Goal: Information Seeking & Learning: Learn about a topic

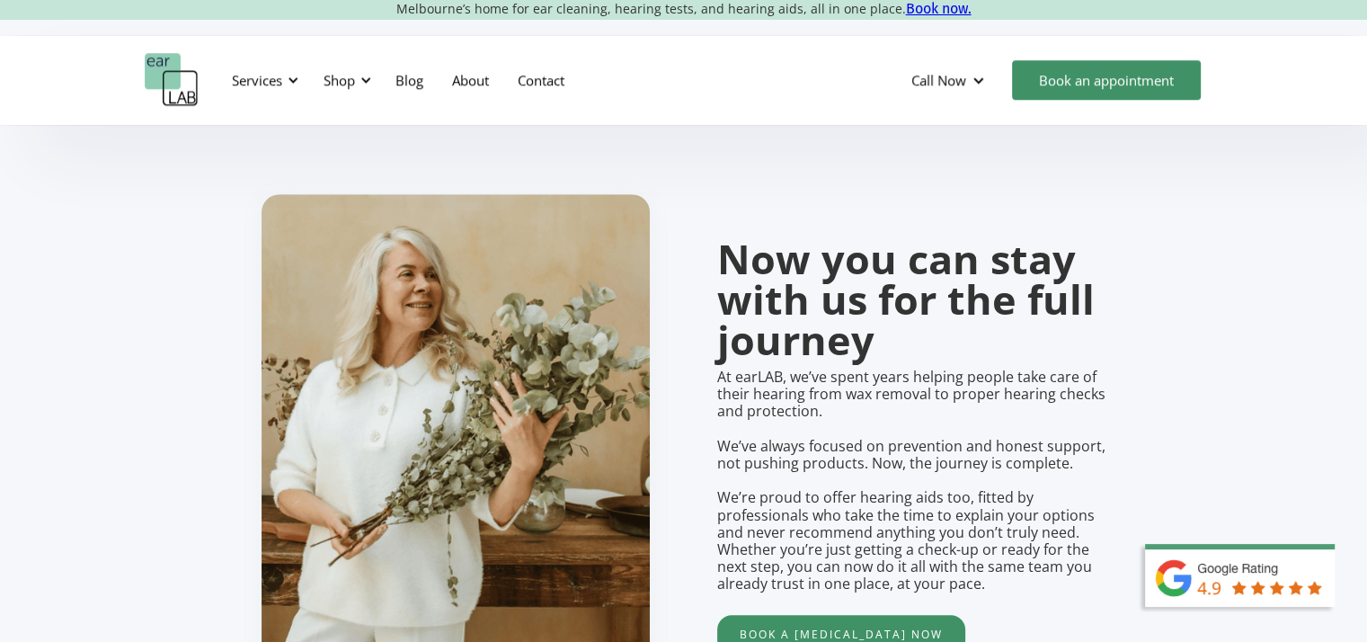
scroll to position [1168, 0]
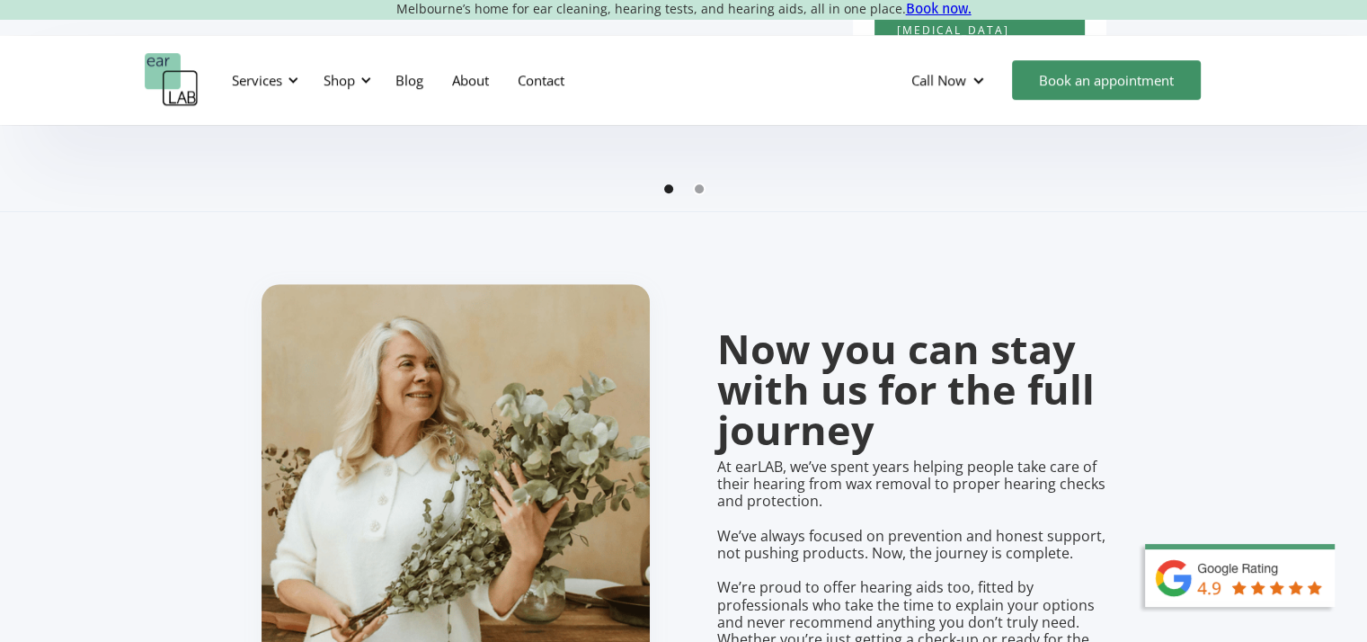
click at [701, 193] on div "Show slide 2 of 2" at bounding box center [699, 188] width 9 height 9
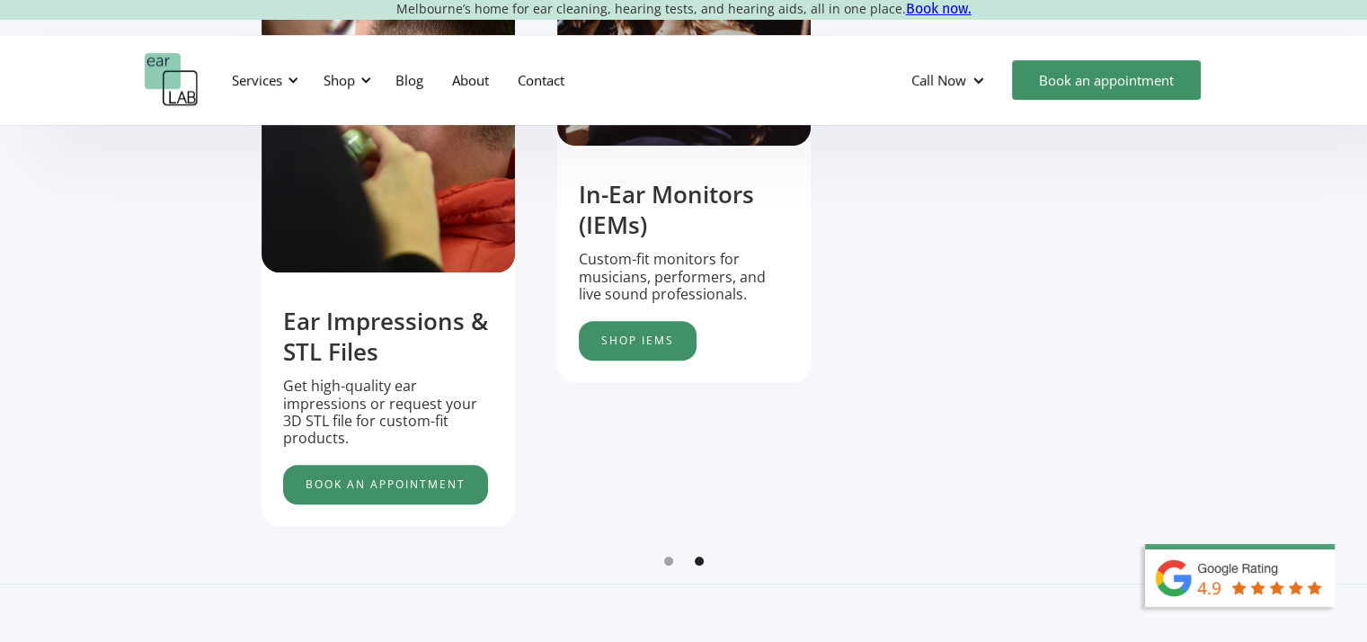
scroll to position [899, 0]
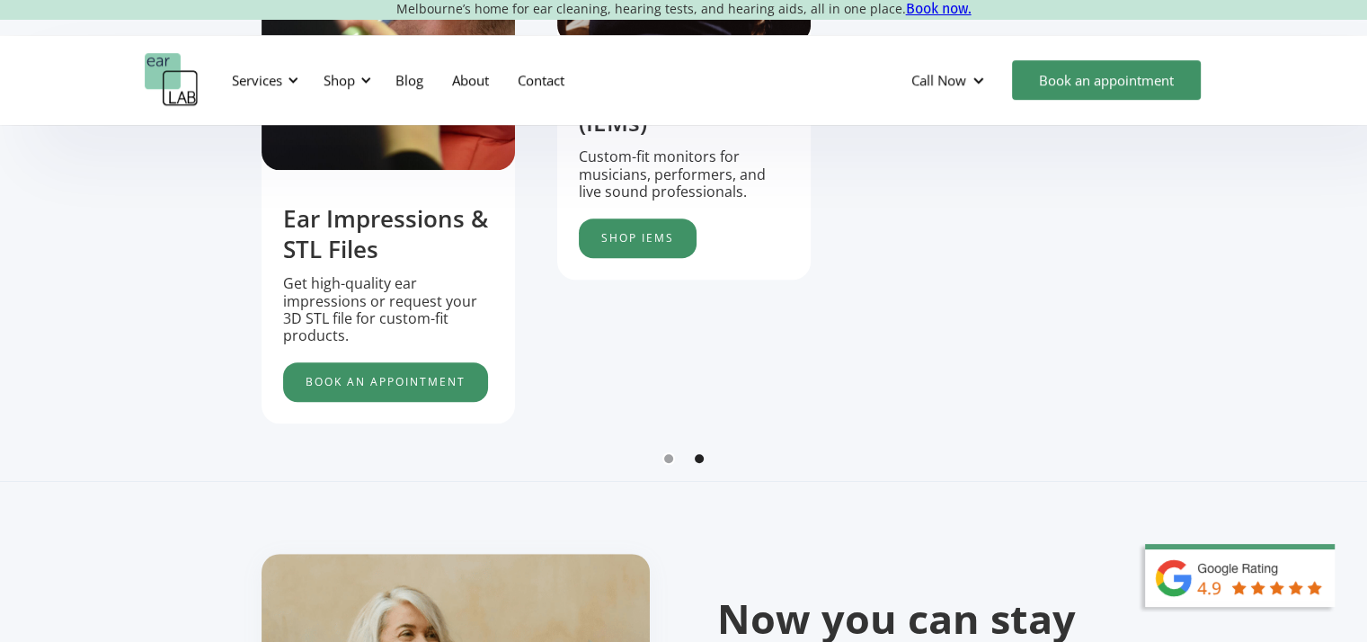
click at [665, 463] on div "Show slide 1 of 2" at bounding box center [668, 458] width 9 height 9
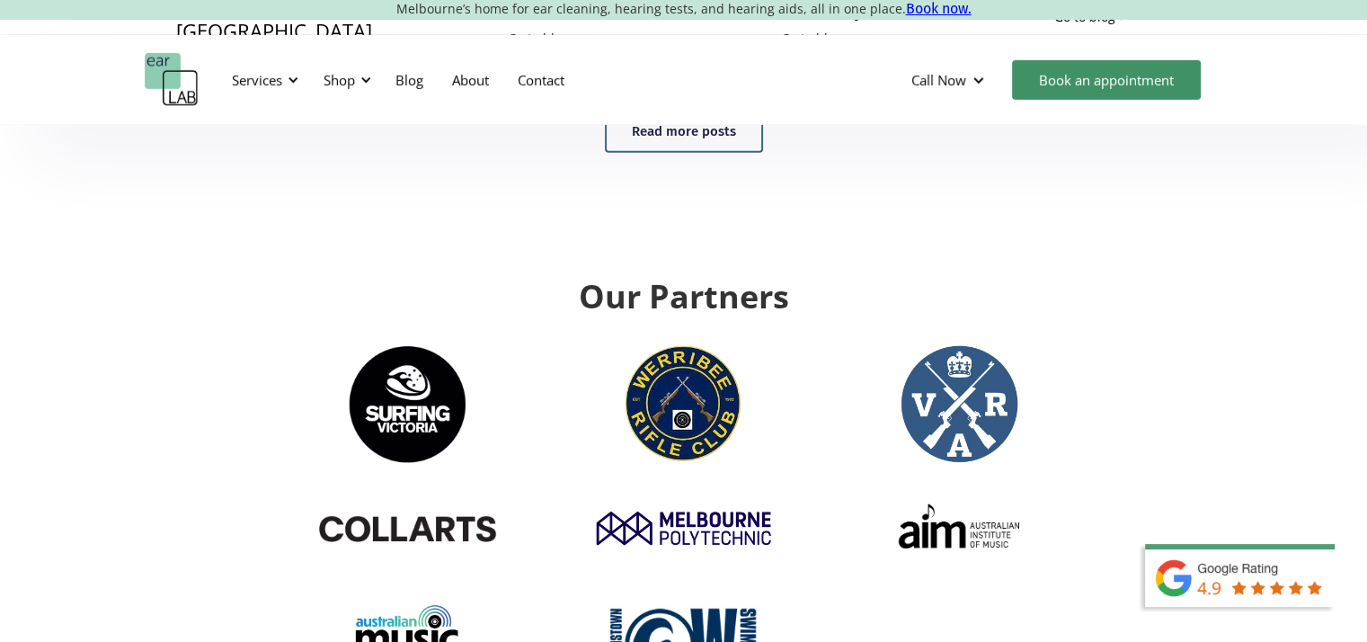
scroll to position [5483, 0]
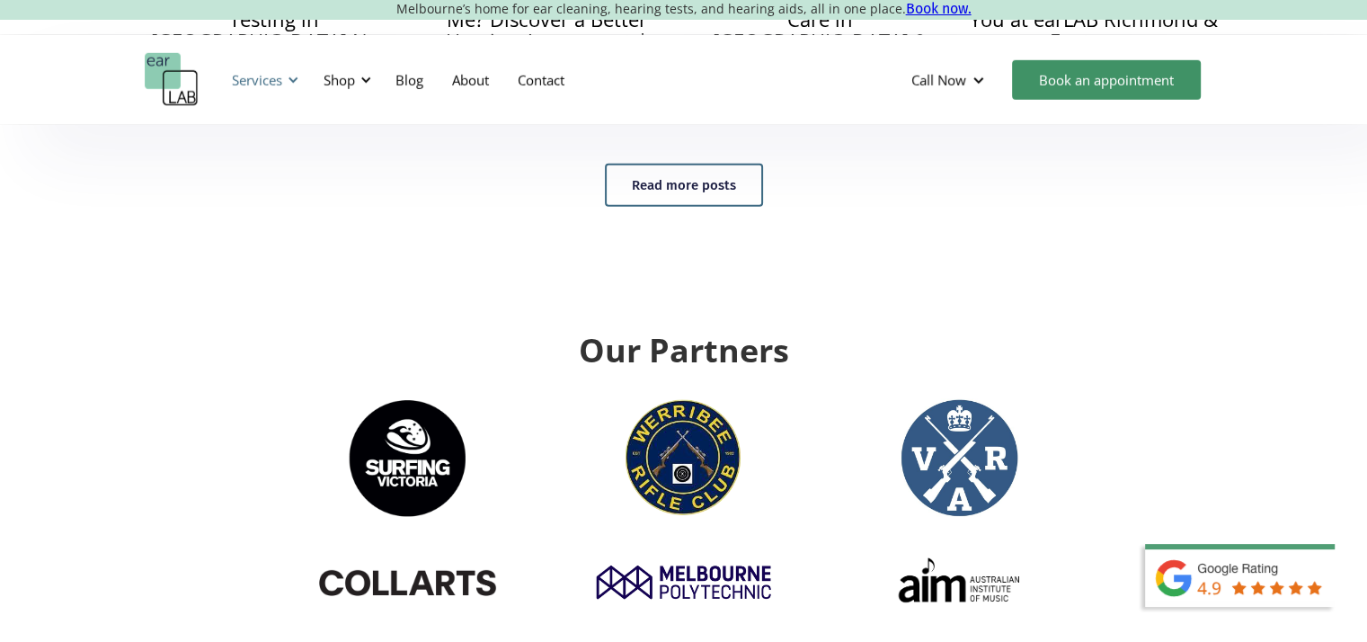
click at [270, 77] on div "Services" at bounding box center [257, 80] width 50 height 18
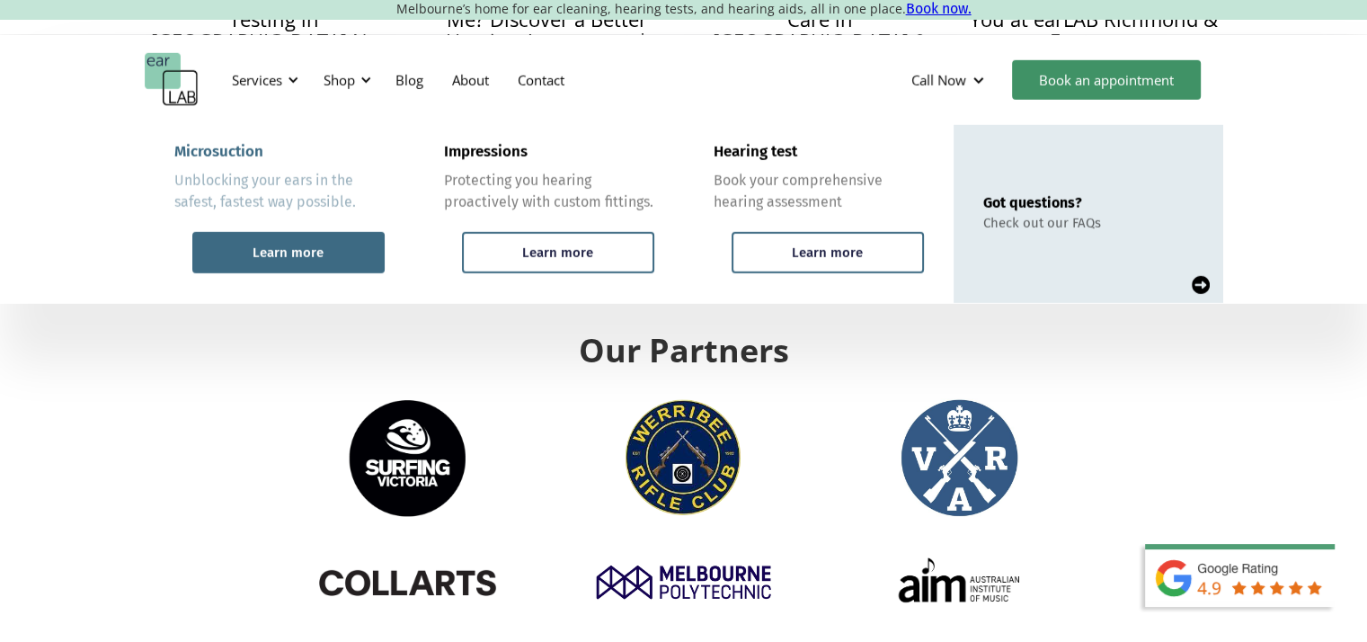
click at [269, 242] on div "Learn more" at bounding box center [288, 252] width 192 height 41
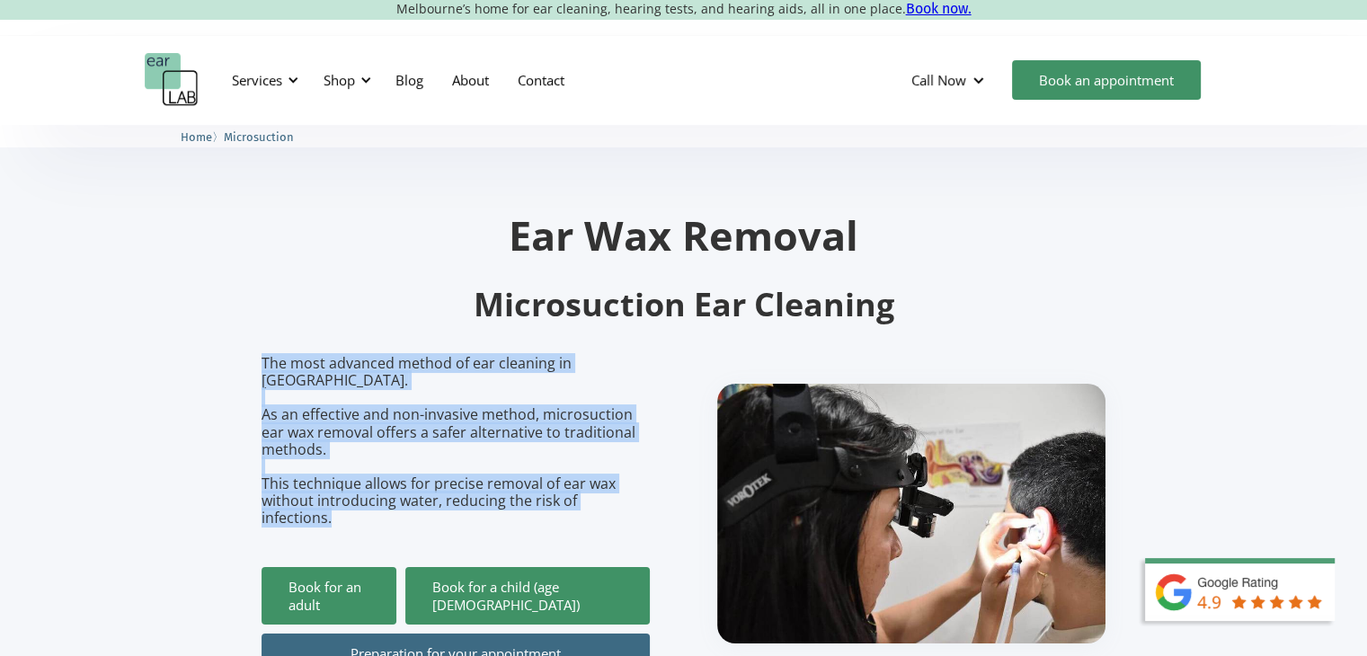
drag, startPoint x: 262, startPoint y: 366, endPoint x: 675, endPoint y: 493, distance: 431.9
click at [675, 493] on div "The most advanced method of ear cleaning in Melbourne. As an effective and non-…" at bounding box center [684, 514] width 845 height 318
copy p "The most advanced method of ear cleaning in Melbourne. As an effective and non-…"
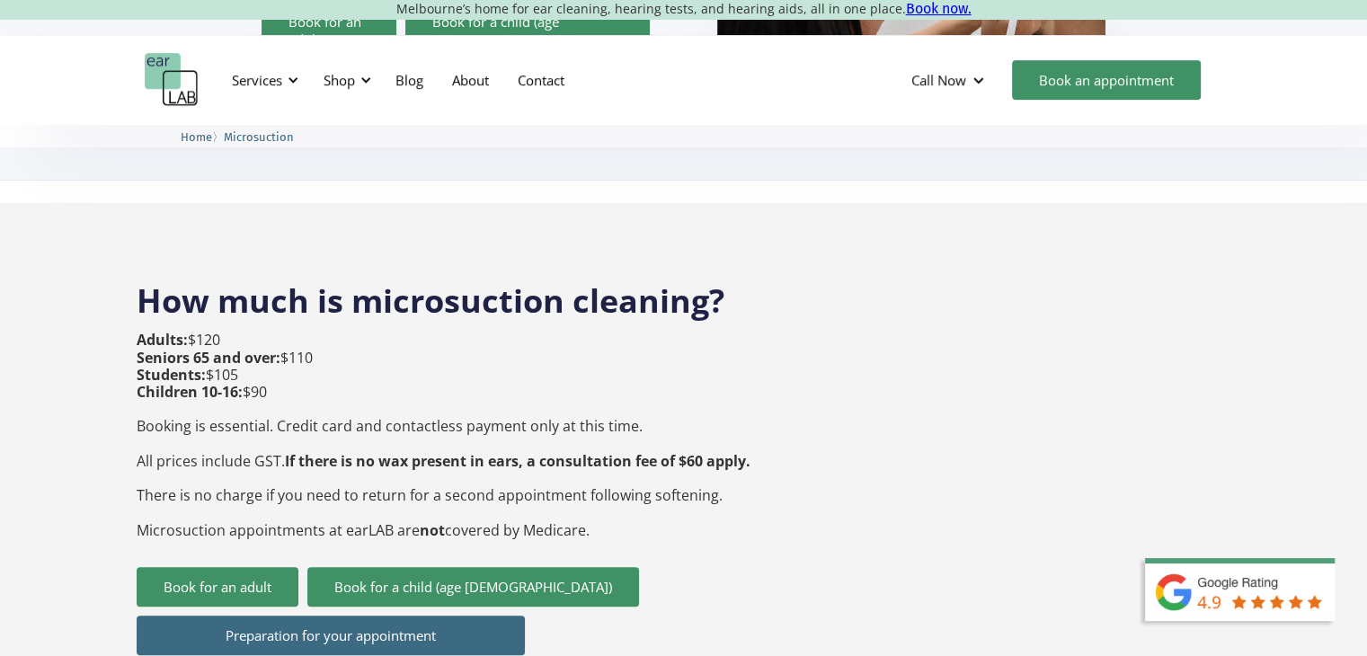
scroll to position [629, 0]
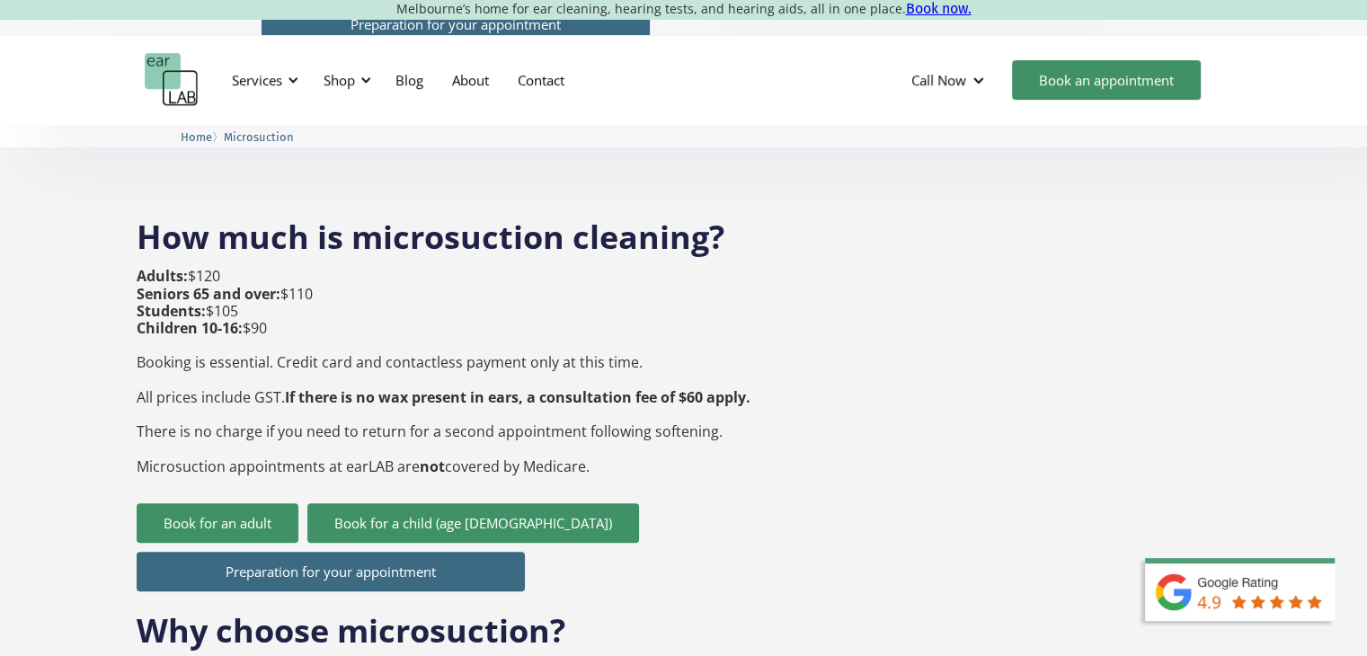
drag, startPoint x: 138, startPoint y: 198, endPoint x: 698, endPoint y: 436, distance: 607.7
copy div "How much is microsuction cleaning? Adults: $120 Seniors 65 and over: $110 Stude…"
click at [644, 318] on p "Adults: $120 Seniors 65 and over: $110 Students: $105 Children 10-16: $90 Booki…" at bounding box center [444, 371] width 614 height 207
drag, startPoint x: 603, startPoint y: 441, endPoint x: 126, endPoint y: 235, distance: 519.8
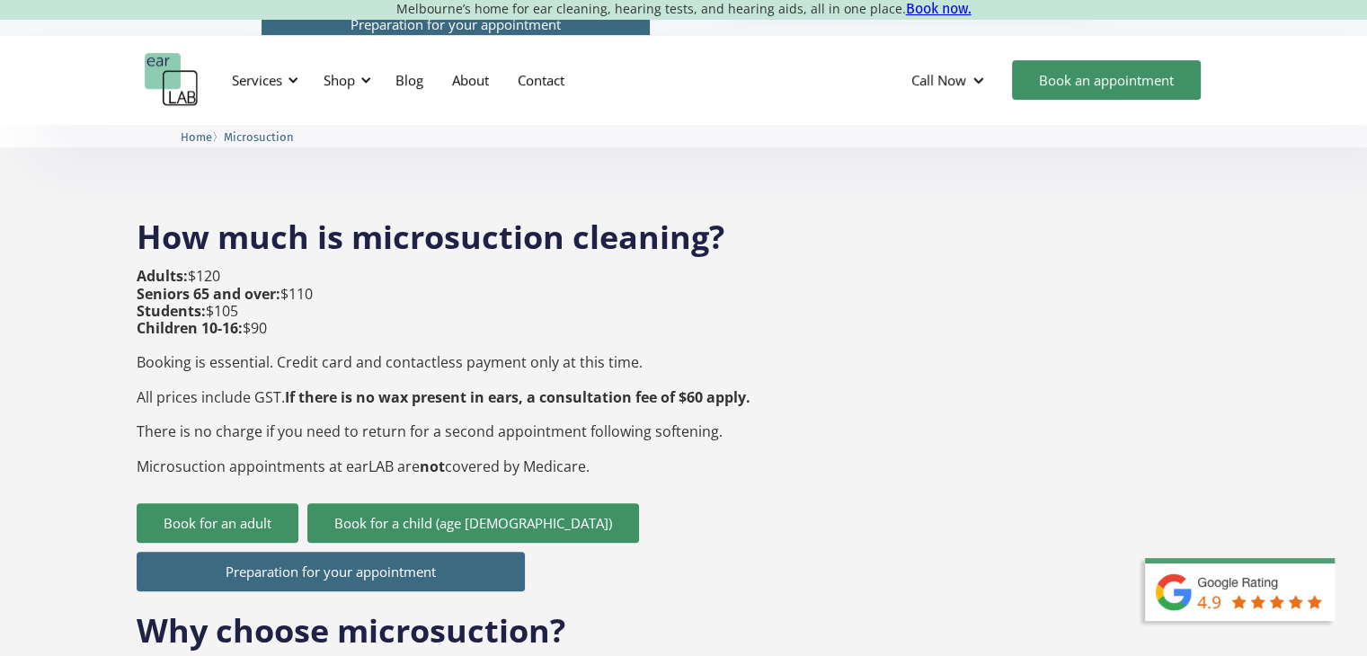
copy p "Adults: $120 Seniors 65 and over: $110 Students: $105 Children 10-16: $90 Booki…"
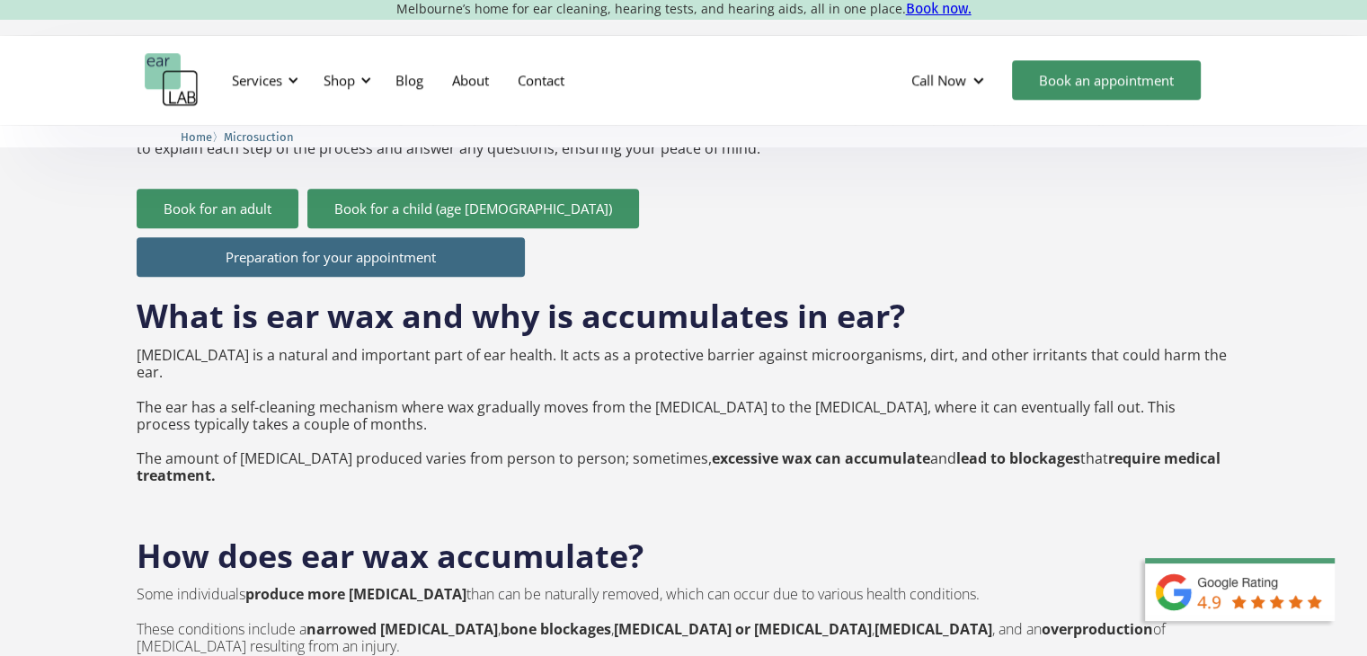
scroll to position [2157, 0]
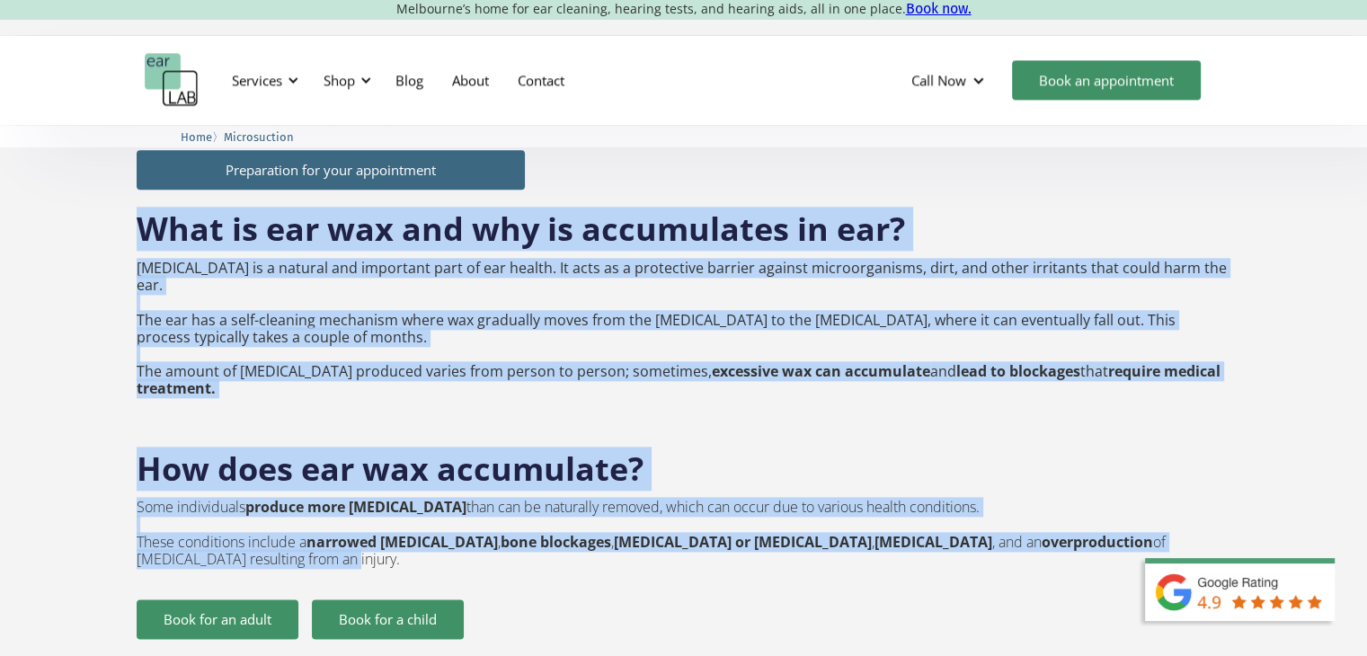
drag, startPoint x: 135, startPoint y: 191, endPoint x: 429, endPoint y: 507, distance: 431.8
click at [429, 507] on div "How much is microsuction cleaning? Adults: $120 Seniors 65 and over: $110 Stude…" at bounding box center [683, 132] width 1367 height 2960
copy div "What is ear wax and why is accumulates in ear? Earwax is a natural and importan…"
click at [289, 83] on div at bounding box center [293, 80] width 13 height 13
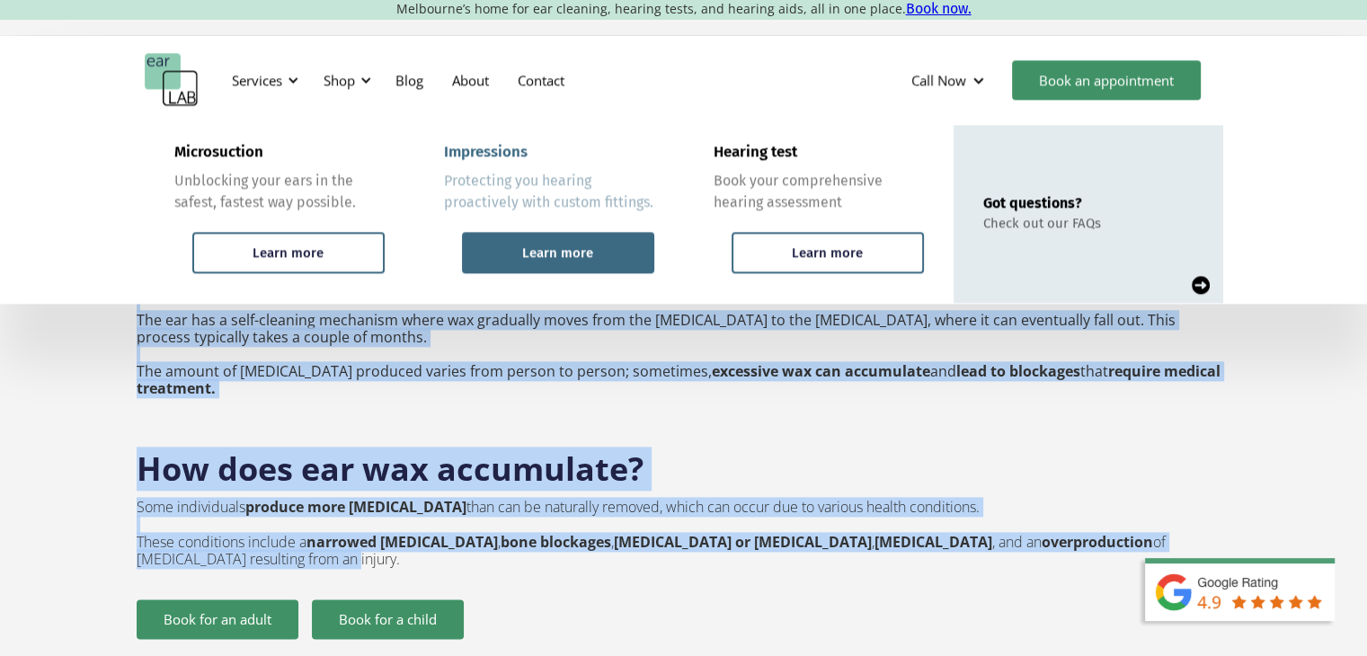
click at [516, 268] on div "Learn more" at bounding box center [558, 252] width 192 height 41
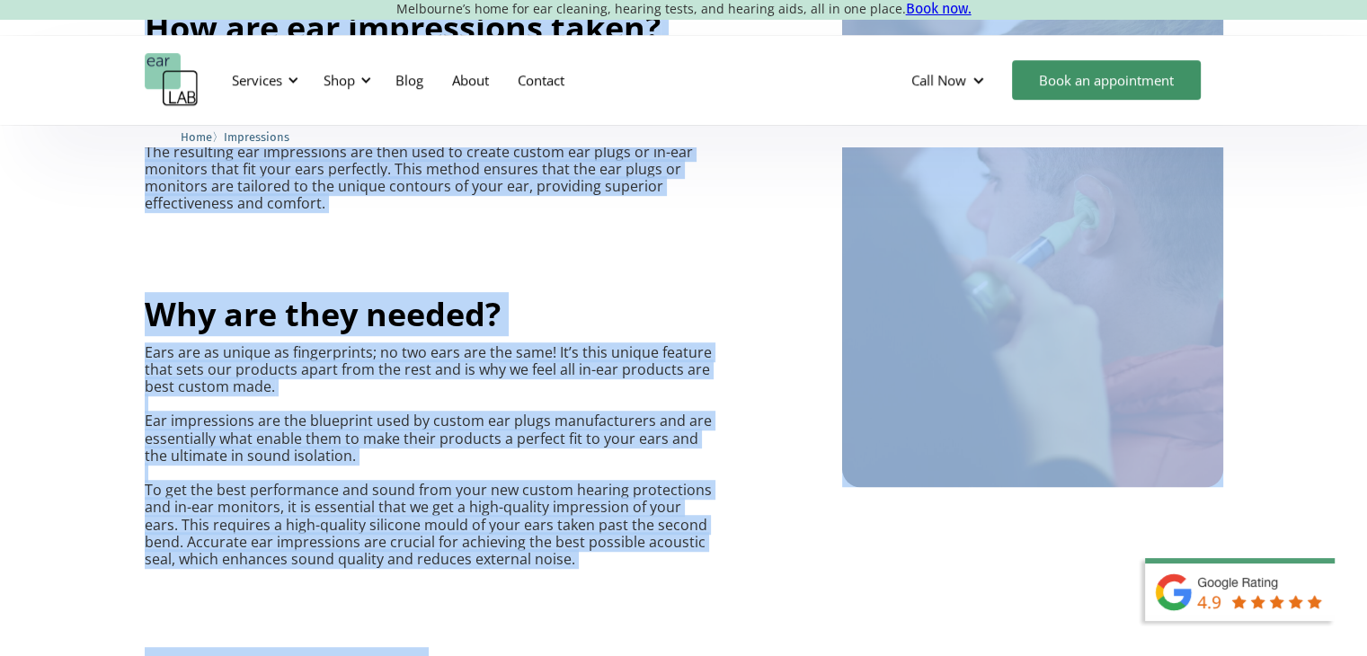
scroll to position [1178, 0]
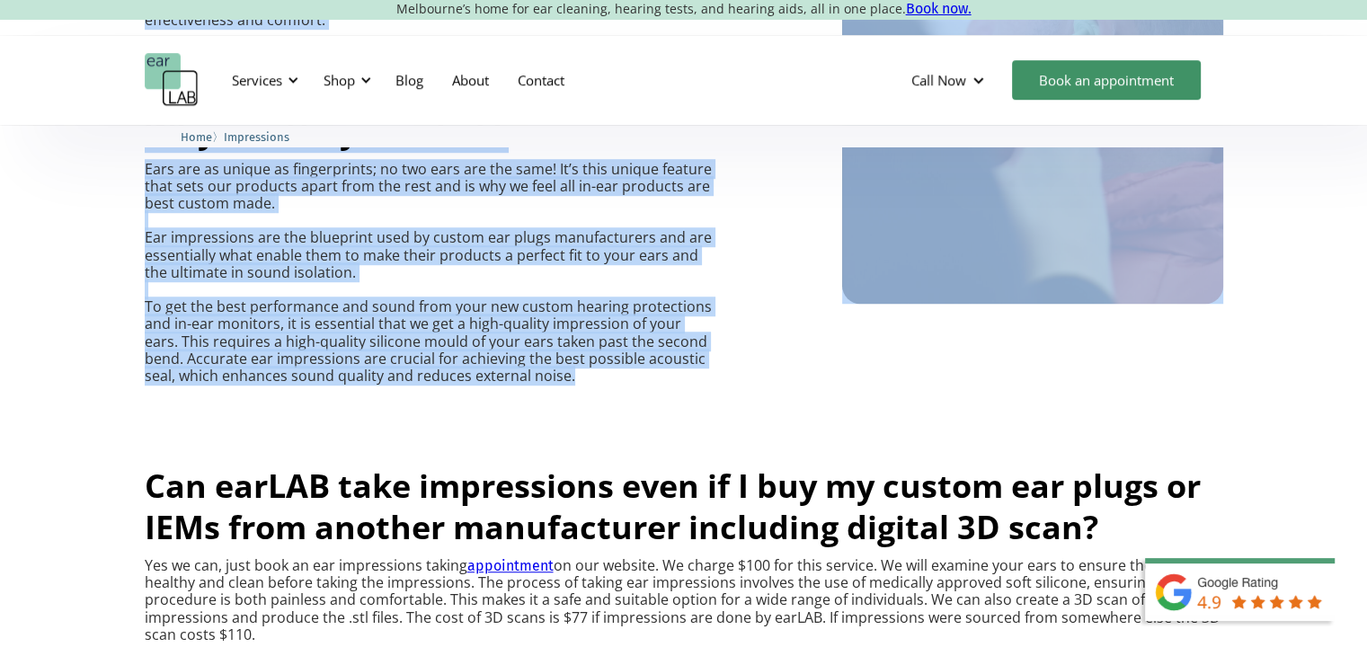
drag, startPoint x: 145, startPoint y: 333, endPoint x: 568, endPoint y: 380, distance: 426.0
click at [568, 380] on div "What are ear impressions? Ear impressions are essentially model imprints of you…" at bounding box center [684, 305] width 1079 height 1311
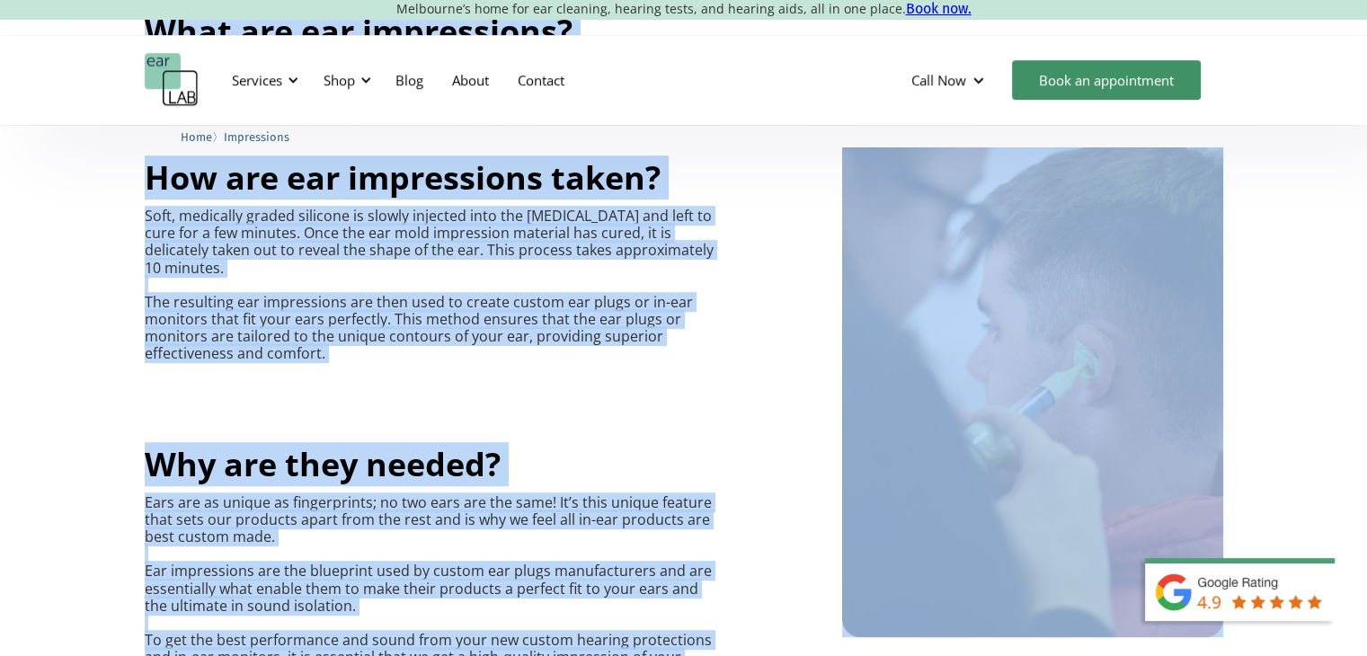
scroll to position [909, 0]
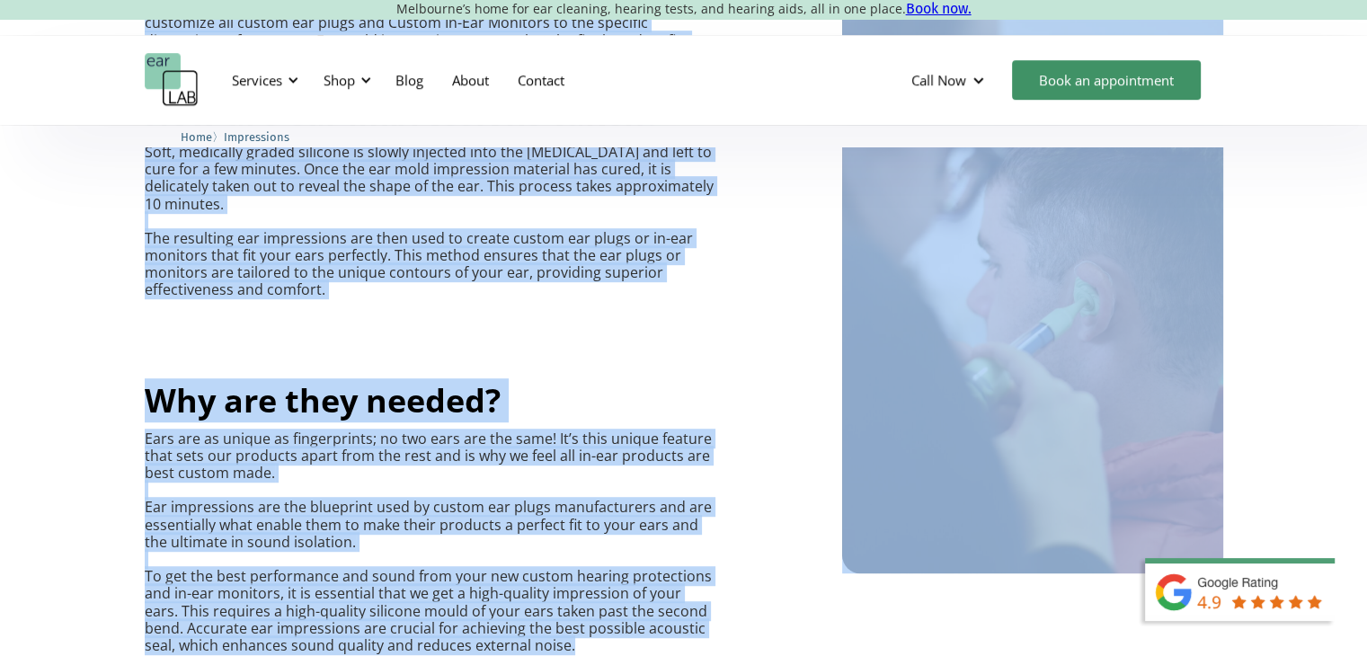
copy div "What are ear impressions? Ear impressions are essentially model imprints of you…"
click at [654, 406] on div "Why are they needed? Ears are as unique as fingerprints; no two ears are the sa…" at bounding box center [431, 503] width 572 height 301
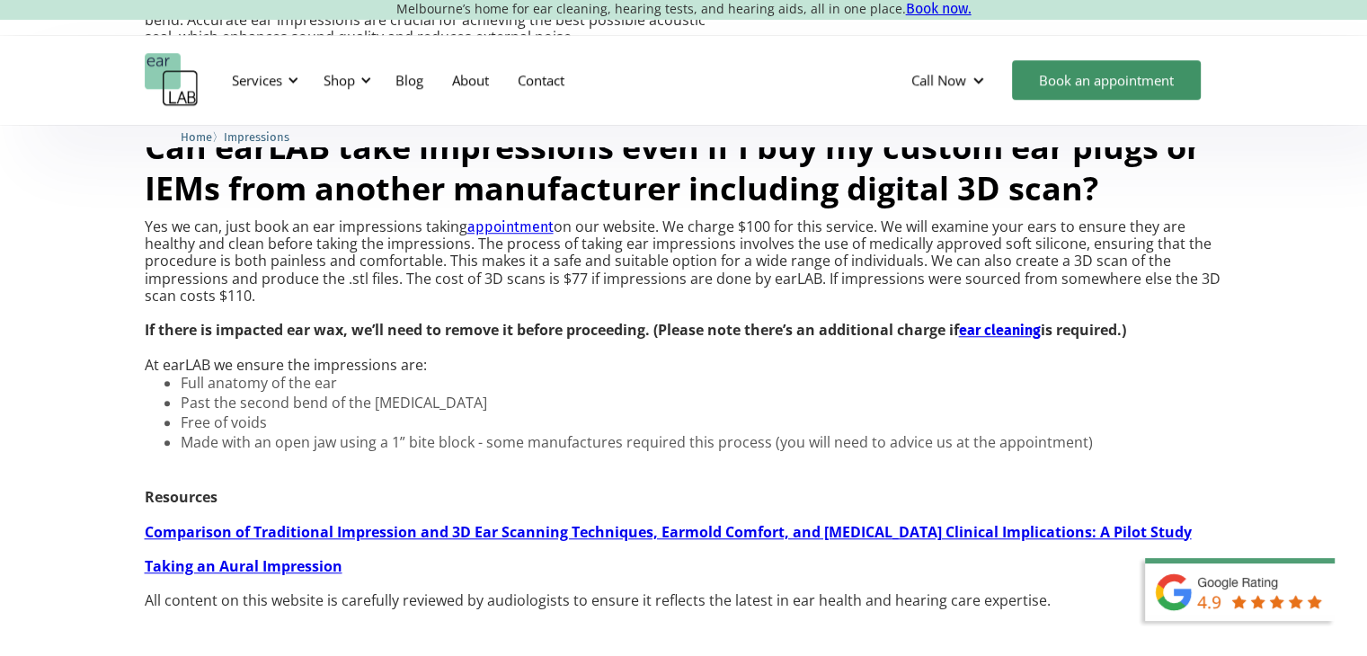
scroll to position [1448, 0]
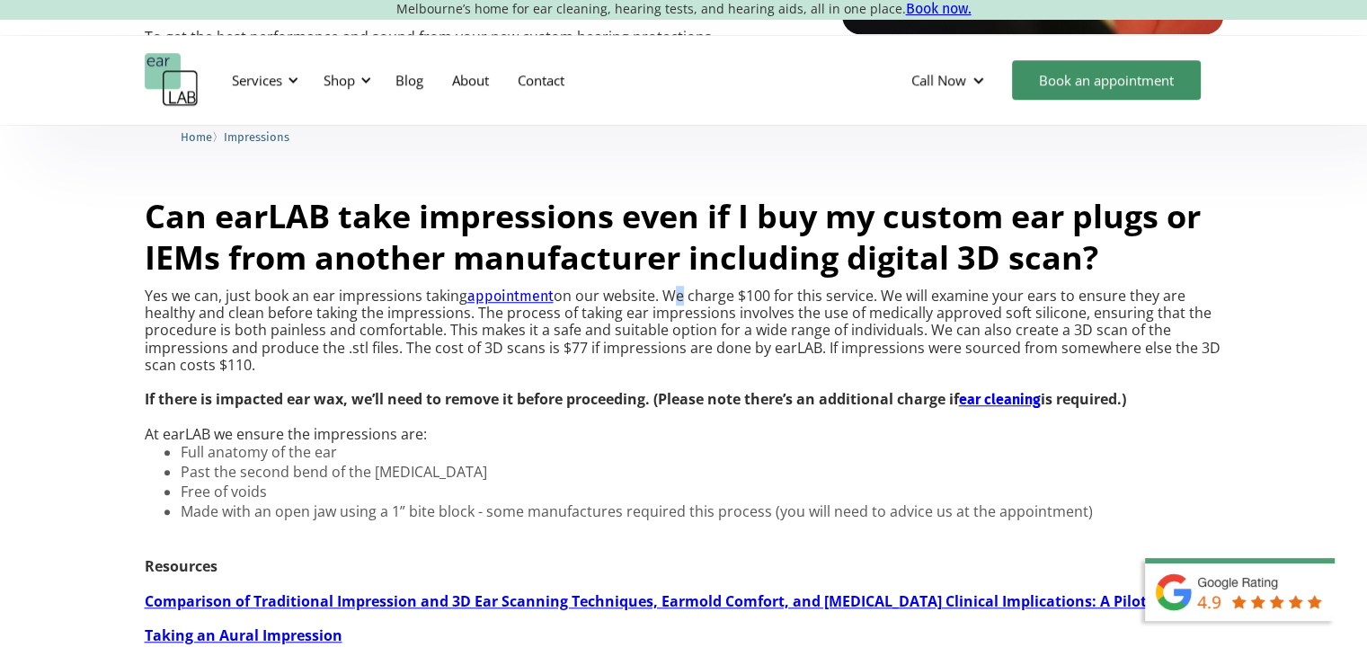
drag, startPoint x: 665, startPoint y: 295, endPoint x: 680, endPoint y: 298, distance: 14.8
click at [680, 298] on p "Yes we can, just book an ear impressions taking appointment on our website. We …" at bounding box center [684, 365] width 1079 height 155
click at [679, 299] on p "Yes we can, just book an ear impressions taking appointment on our website. We …" at bounding box center [684, 365] width 1079 height 155
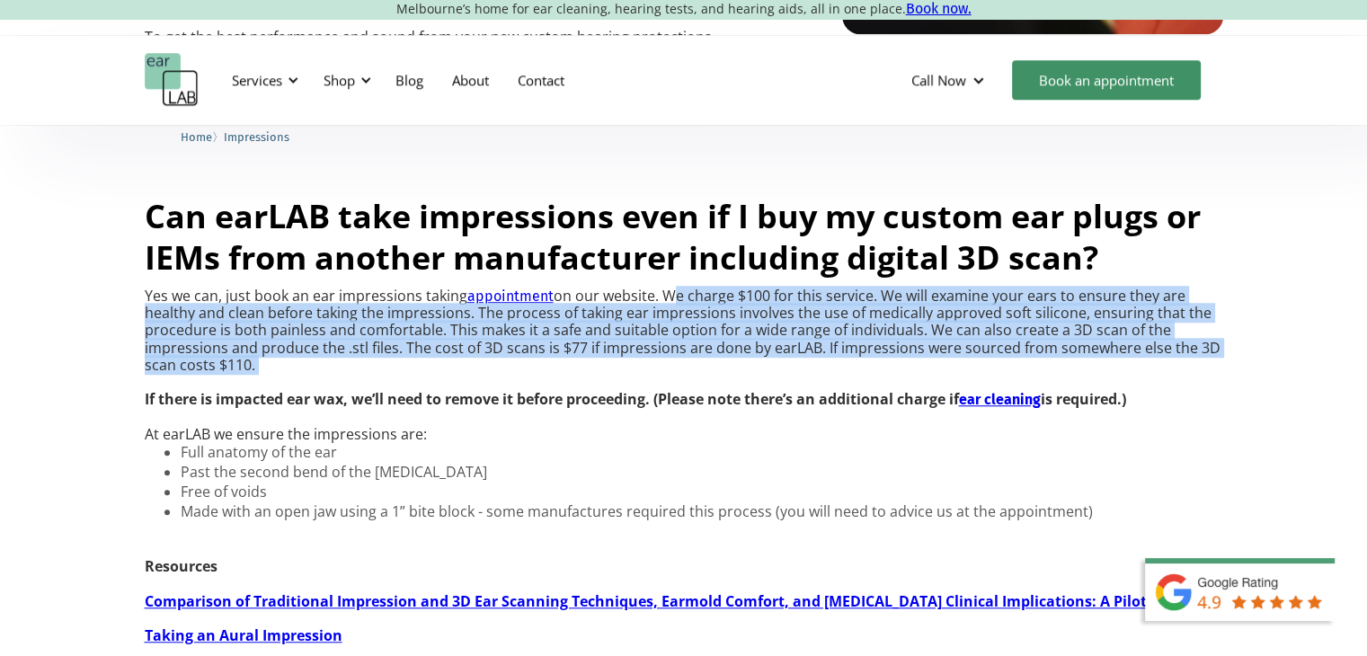
drag, startPoint x: 662, startPoint y: 296, endPoint x: 686, endPoint y: 384, distance: 91.1
click at [686, 384] on p "Yes we can, just book an ear impressions taking appointment on our website. We …" at bounding box center [684, 365] width 1079 height 155
copy p "We charge $100 for this service. We will examine your ears to ensure they are h…"
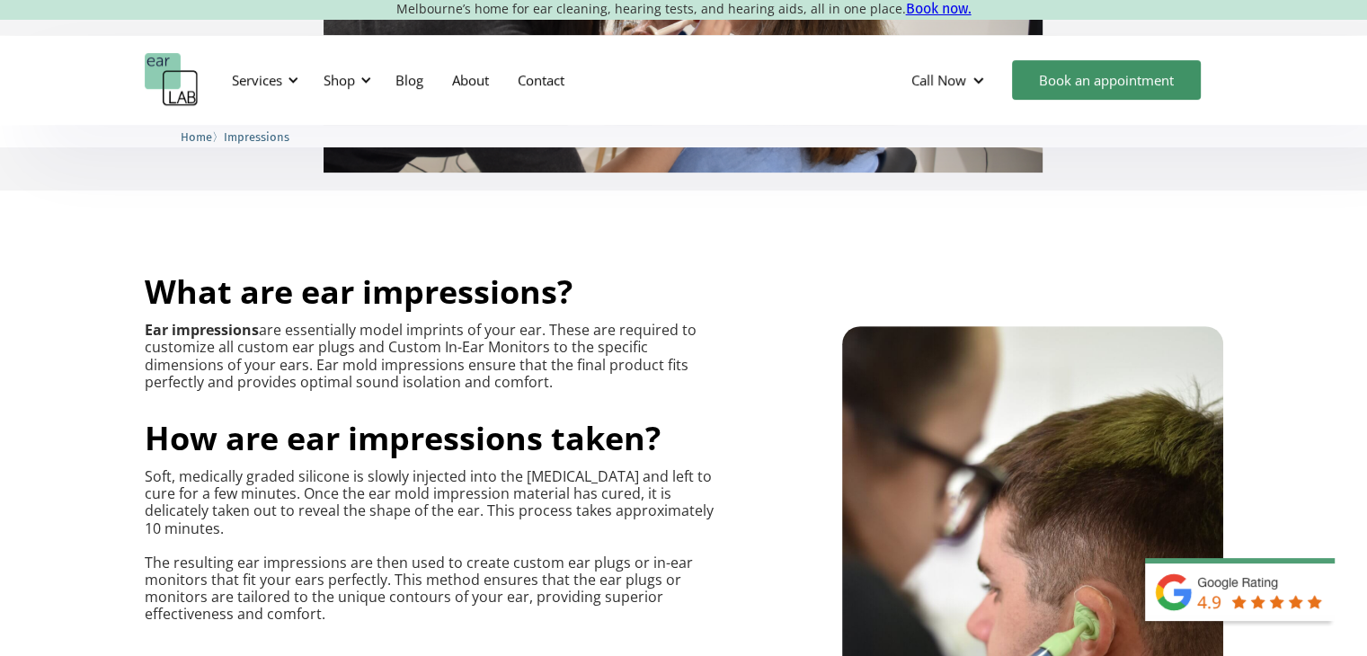
scroll to position [549, 0]
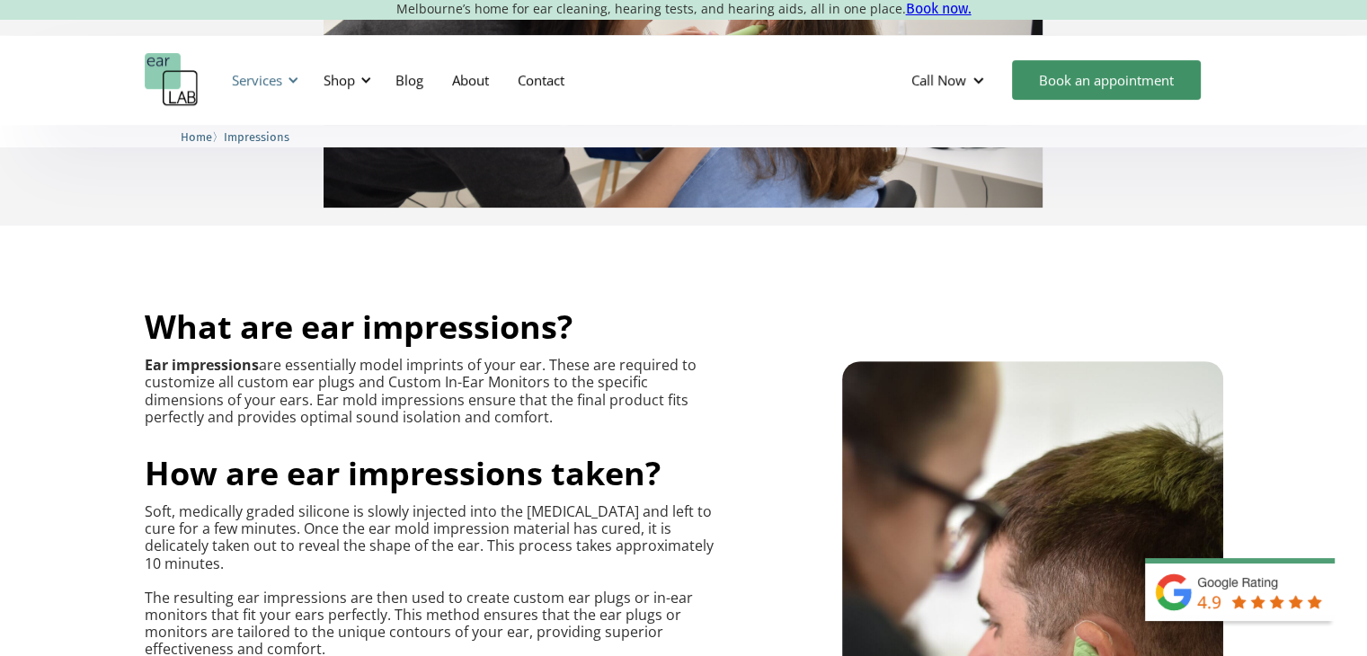
click at [277, 81] on div "Services" at bounding box center [257, 80] width 50 height 18
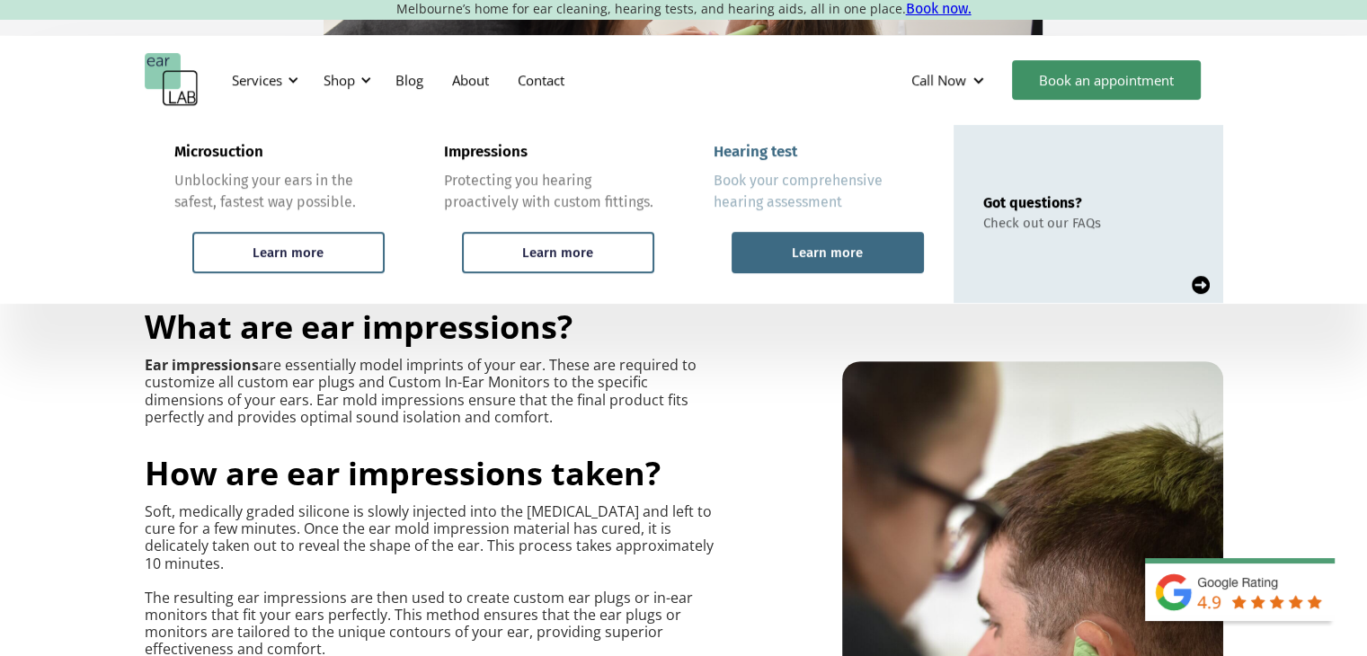
click at [820, 259] on div "Learn more" at bounding box center [827, 252] width 71 height 16
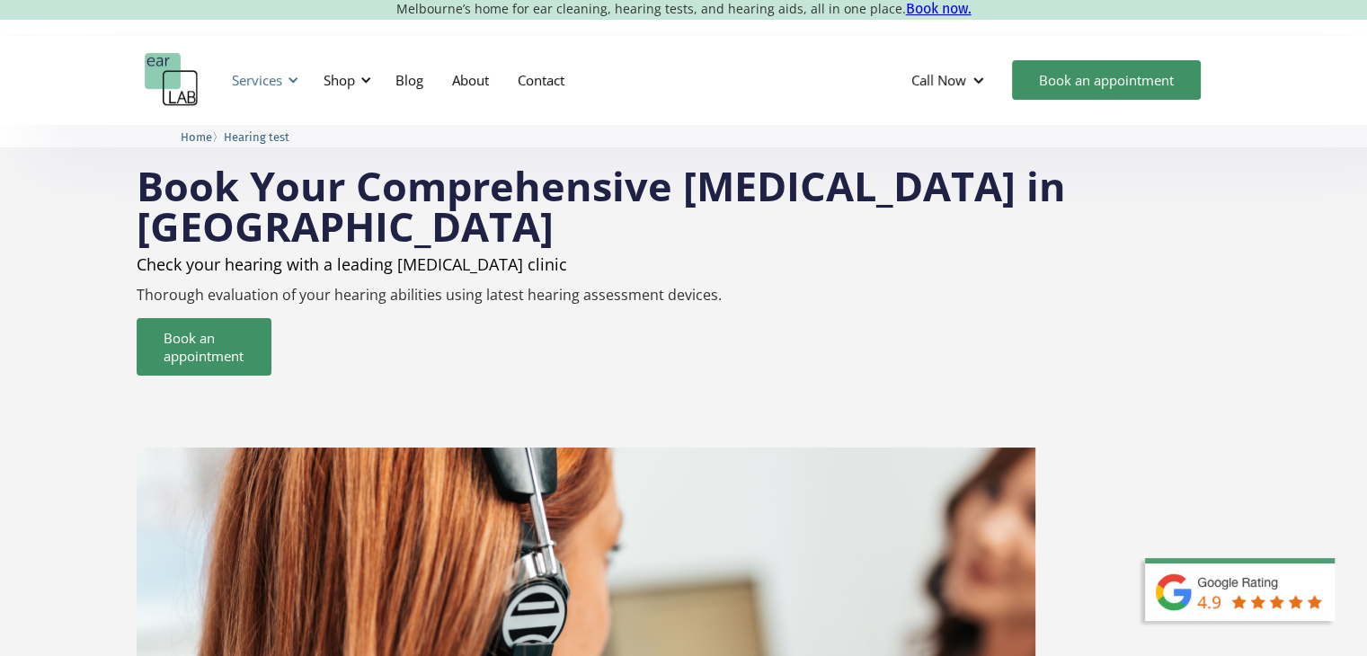
click at [292, 92] on div "Services" at bounding box center [262, 80] width 83 height 54
